Goal: Information Seeking & Learning: Learn about a topic

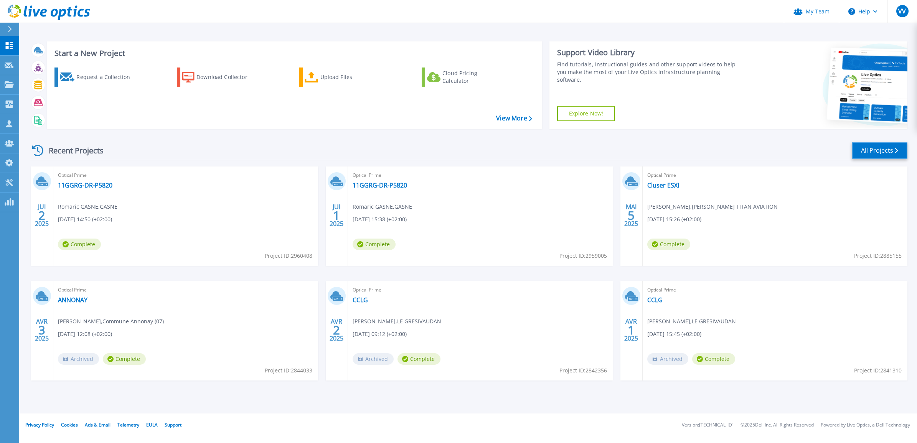
click at [873, 151] on link "All Projects" at bounding box center [880, 150] width 56 height 17
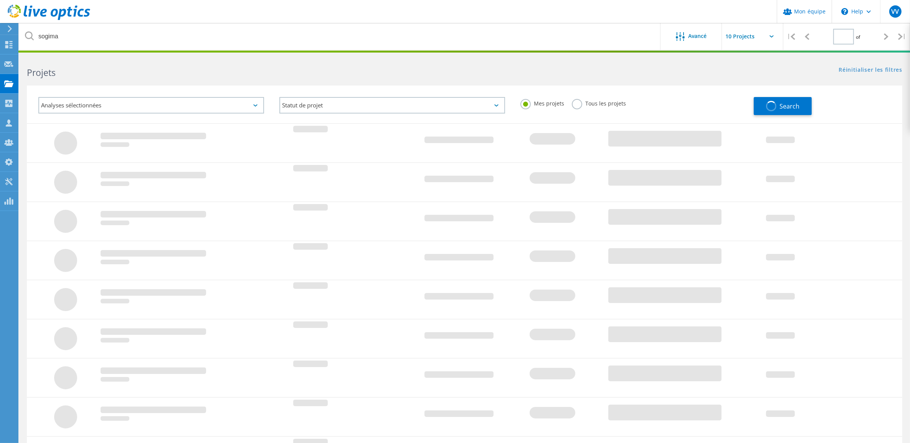
type input "1"
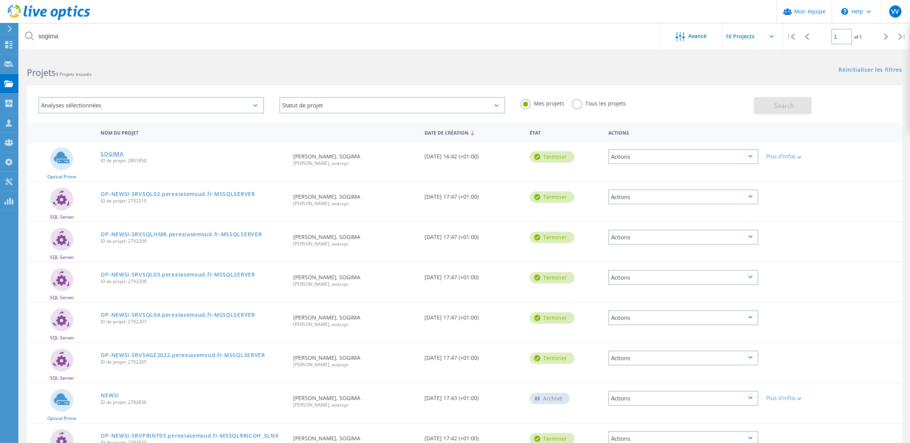
click at [112, 154] on link "SOGIMA" at bounding box center [112, 153] width 23 height 5
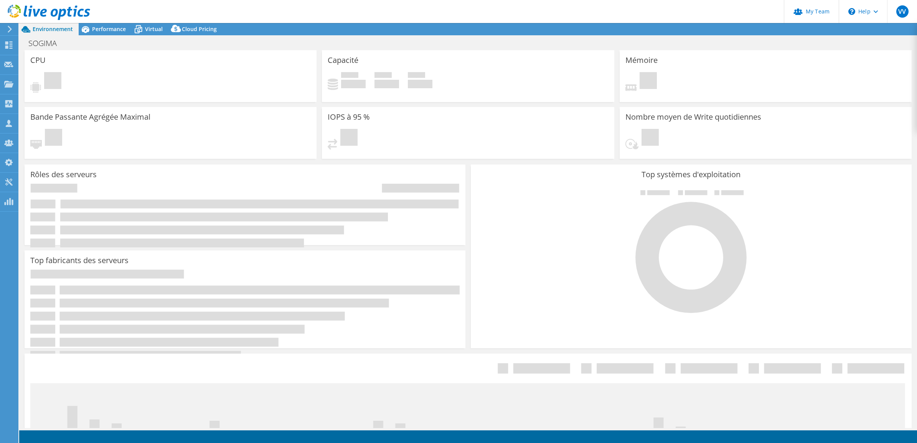
select select "USD"
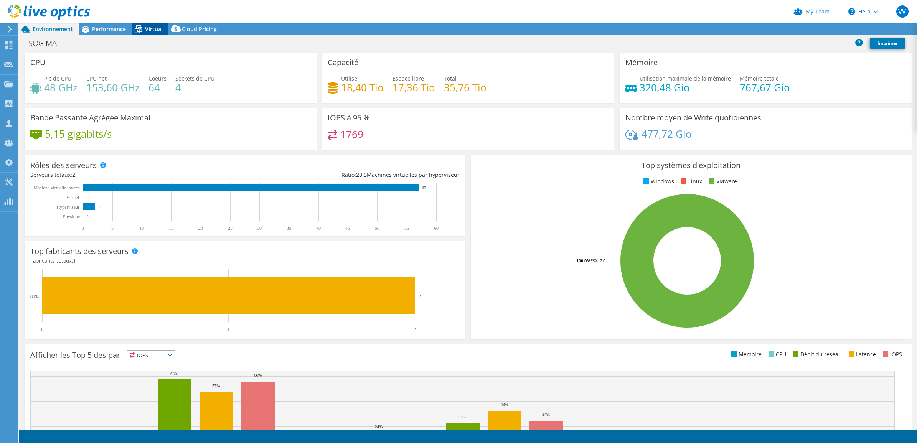
click at [155, 26] on span "Virtual" at bounding box center [154, 28] width 18 height 7
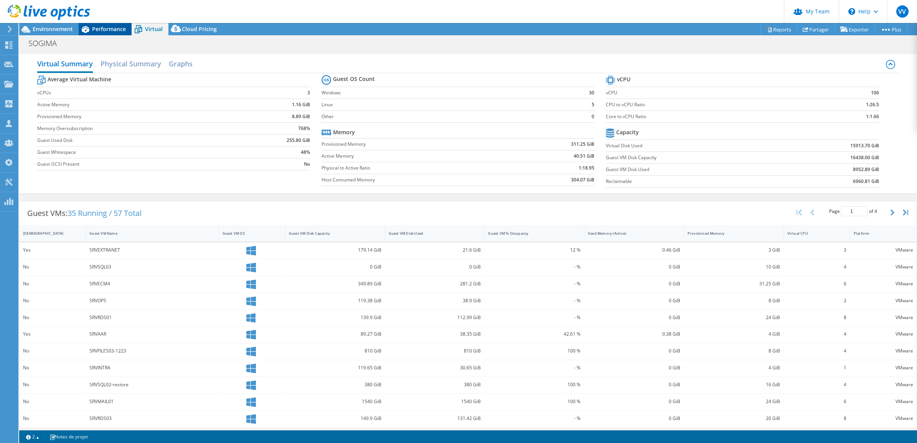
click at [106, 26] on span "Performance" at bounding box center [109, 28] width 34 height 7
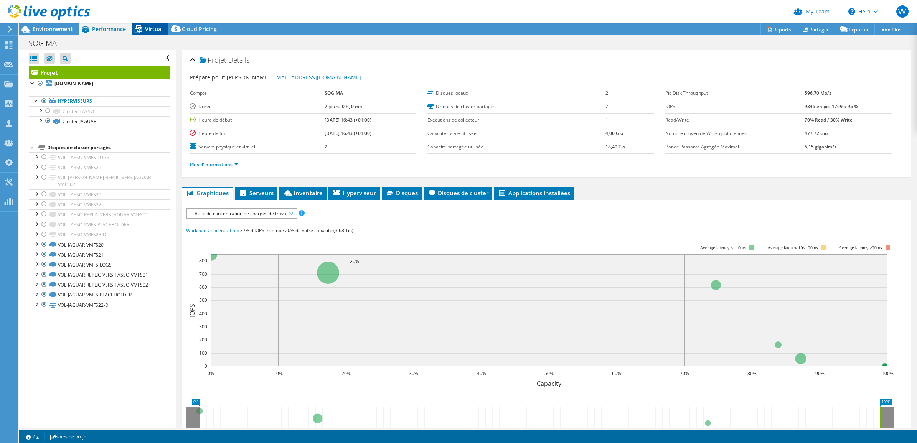
click at [153, 29] on span "Virtual" at bounding box center [154, 28] width 18 height 7
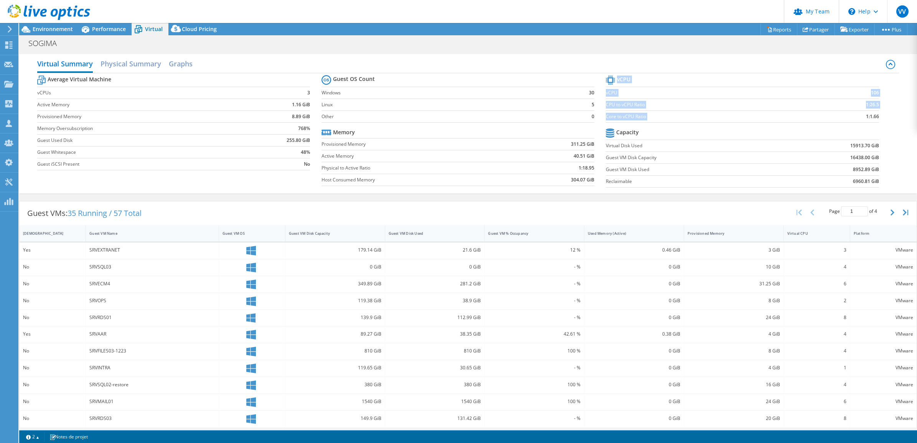
drag, startPoint x: 873, startPoint y: 116, endPoint x: 857, endPoint y: 114, distance: 16.6
click at [857, 114] on section "vCPU vCPU 106 CPU to vCPU Ratio 1:26.5 Core to vCPU Ratio 1:1.66 Capacity Virtu…" at bounding box center [748, 133] width 284 height 118
click at [118, 26] on span "Performance" at bounding box center [109, 28] width 34 height 7
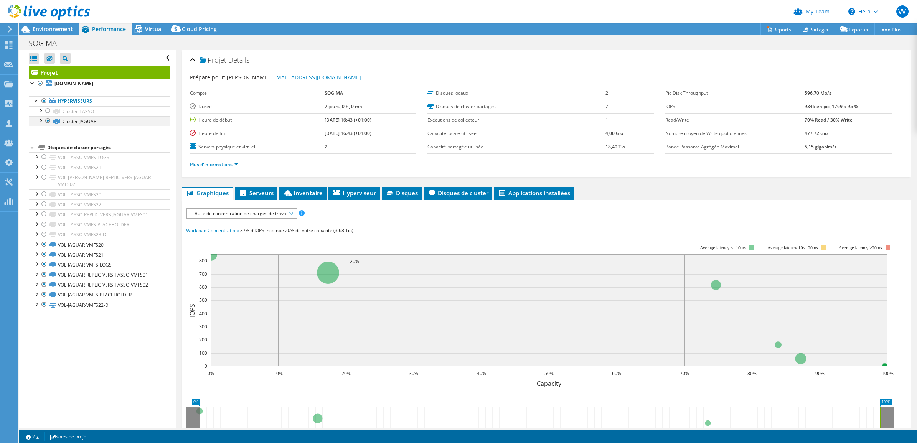
click at [41, 120] on div at bounding box center [40, 120] width 8 height 8
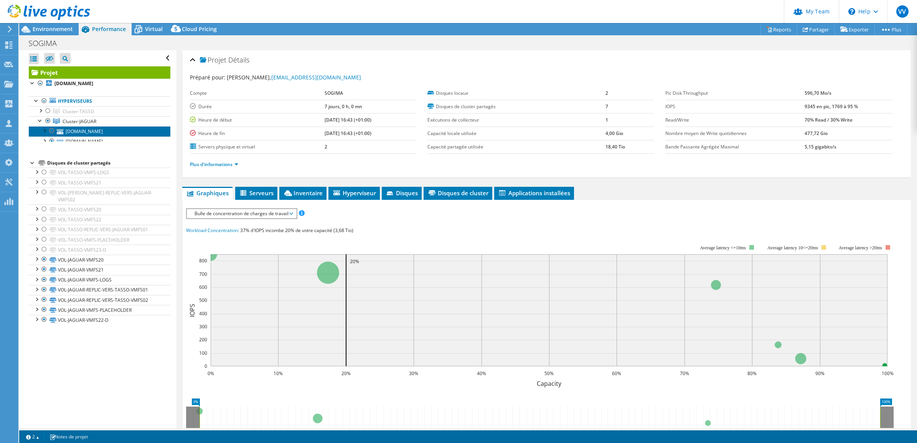
click at [74, 132] on link "srvesx-bkp05.perexiasemsud.fr" at bounding box center [100, 131] width 142 height 10
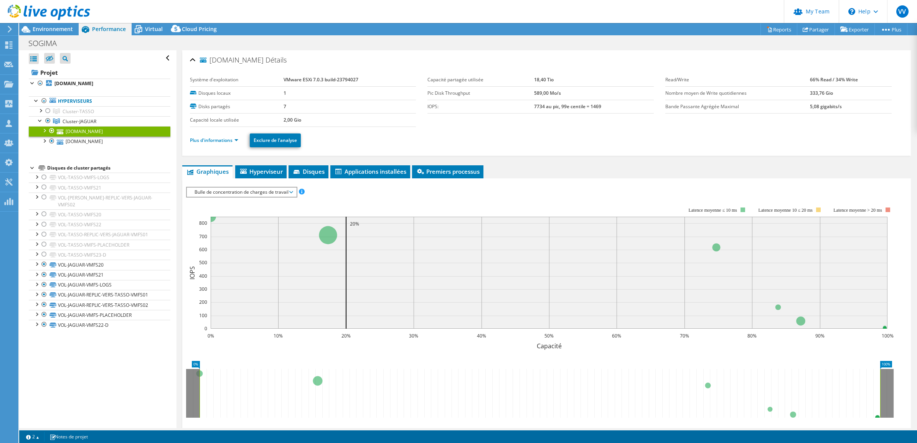
click at [214, 132] on ul "Plus d'informations Exclure de l'analyse" at bounding box center [546, 140] width 713 height 16
click at [212, 139] on link "Plus d'informations" at bounding box center [214, 140] width 48 height 7
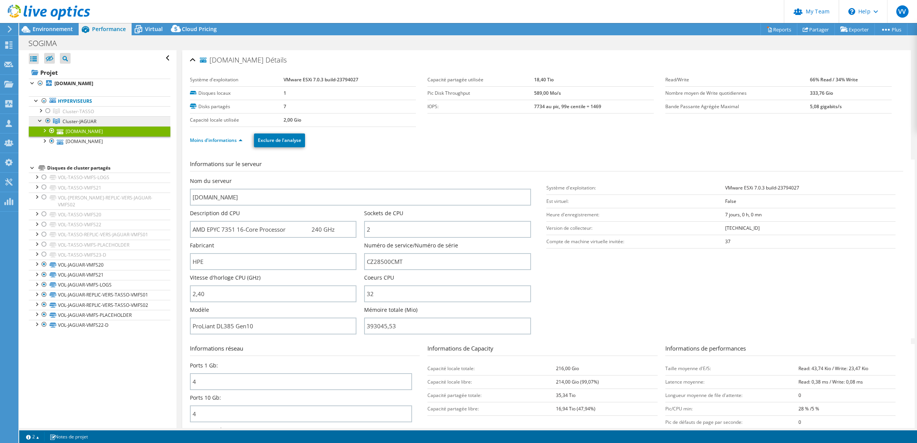
click at [74, 115] on span "Cluster-JAGUAR" at bounding box center [78, 111] width 31 height 7
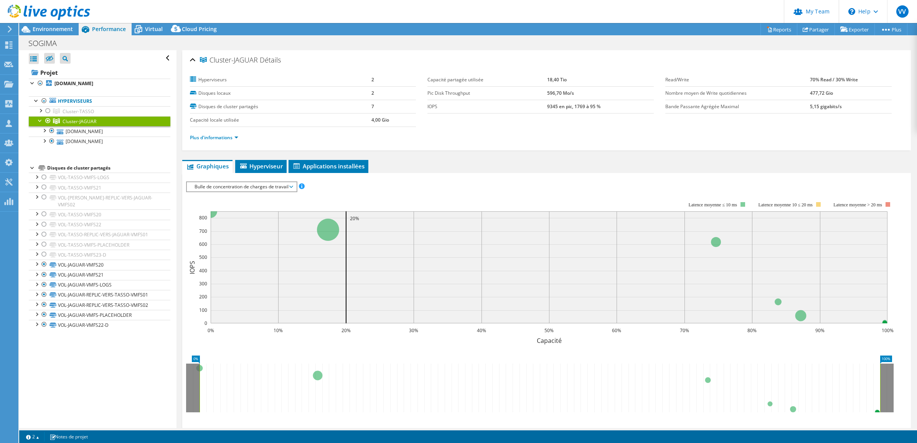
click at [266, 186] on span "Bulle de concentration de charges de travail" at bounding box center [242, 186] width 102 height 9
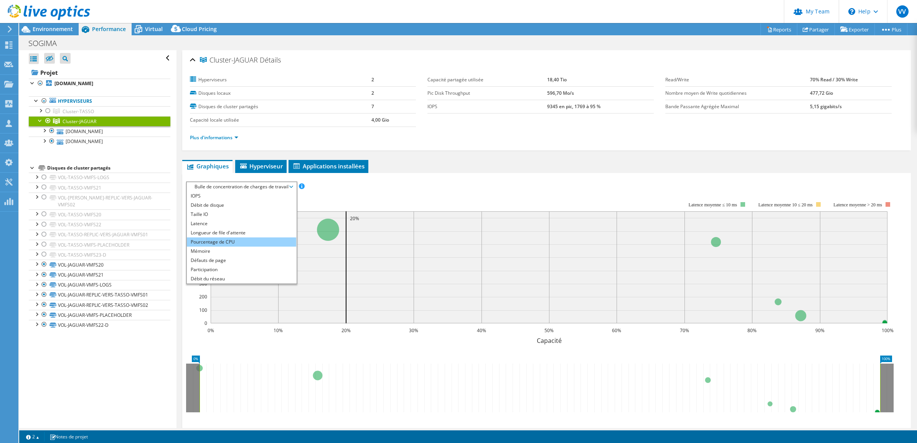
click at [229, 245] on li "Pourcentage de CPU" at bounding box center [241, 242] width 109 height 9
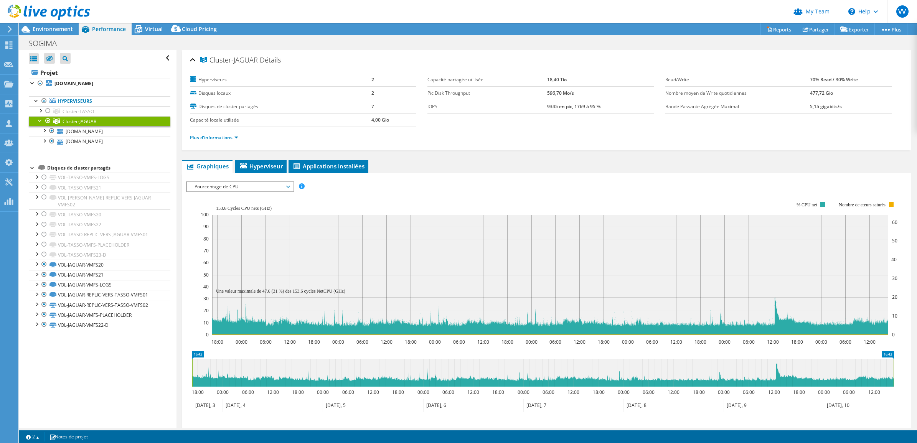
click at [228, 187] on span "Pourcentage de CPU" at bounding box center [240, 186] width 99 height 9
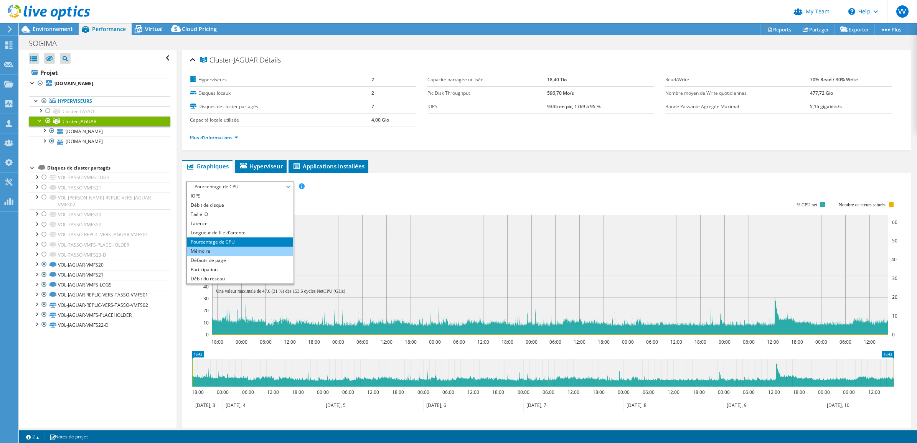
click at [208, 252] on li "Mémoire" at bounding box center [240, 251] width 106 height 9
